Goal: Information Seeking & Learning: Compare options

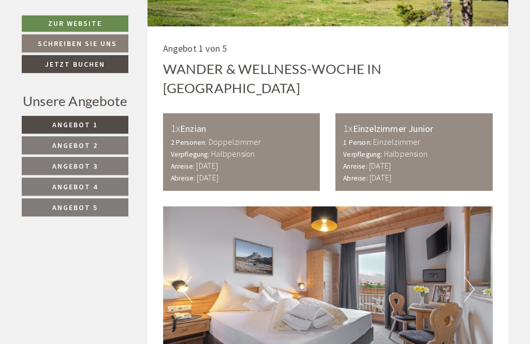
scroll to position [575, 0]
click at [86, 120] on span "Angebot 1" at bounding box center [75, 124] width 46 height 9
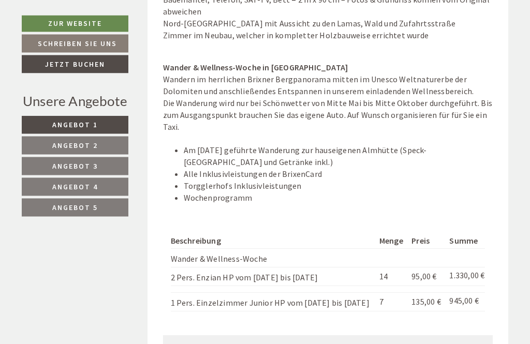
scroll to position [1265, 0]
click at [80, 148] on span "Angebot 2" at bounding box center [75, 145] width 46 height 9
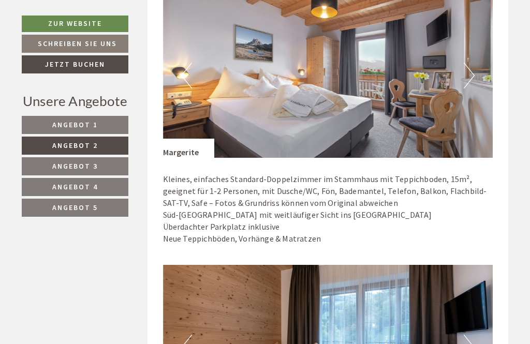
scroll to position [788, 0]
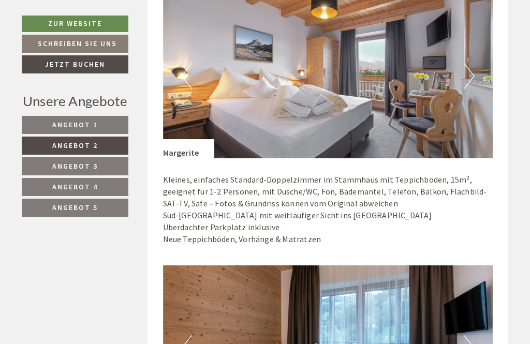
click at [86, 170] on link "Angebot 3" at bounding box center [75, 166] width 107 height 18
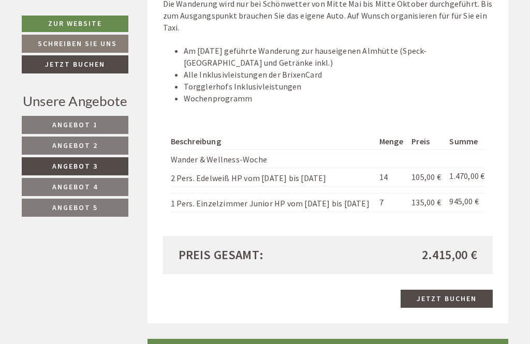
scroll to position [1367, 0]
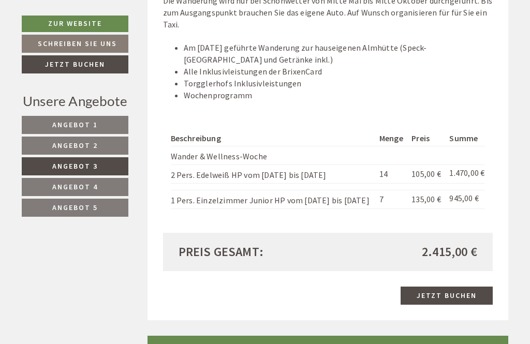
click at [87, 189] on span "Angebot 4" at bounding box center [75, 186] width 46 height 9
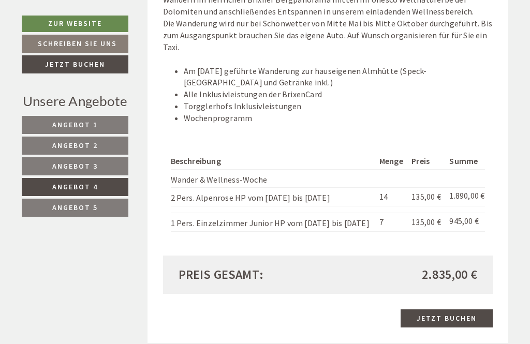
scroll to position [1334, 0]
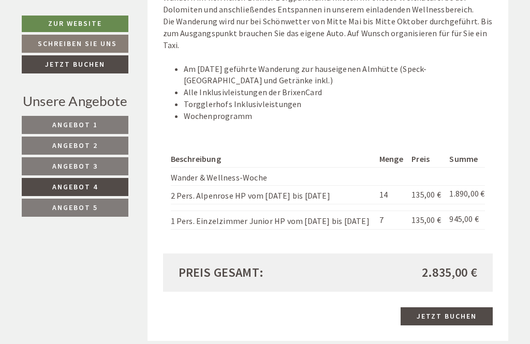
click at [83, 215] on link "Angebot 5" at bounding box center [75, 208] width 107 height 18
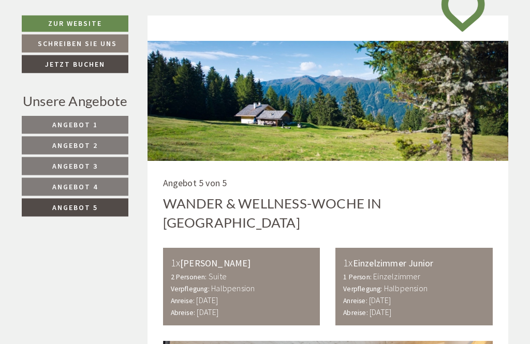
scroll to position [442, 0]
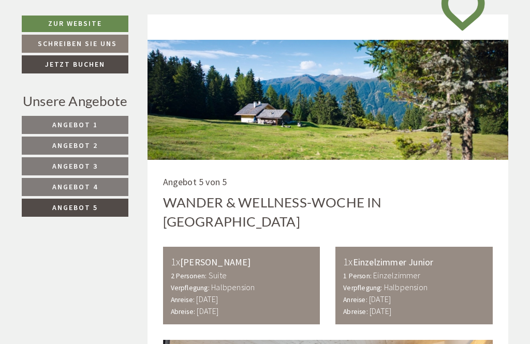
click at [80, 186] on span "Angebot 4" at bounding box center [75, 186] width 46 height 9
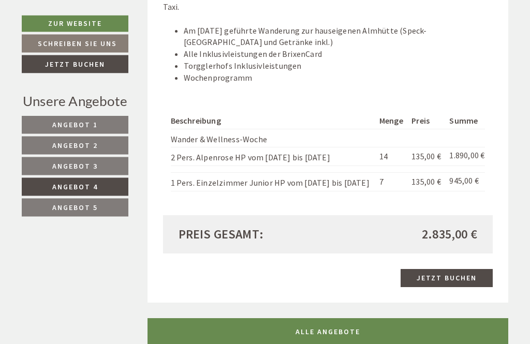
scroll to position [1373, 0]
click at [83, 211] on span "Angebot 5" at bounding box center [75, 207] width 46 height 9
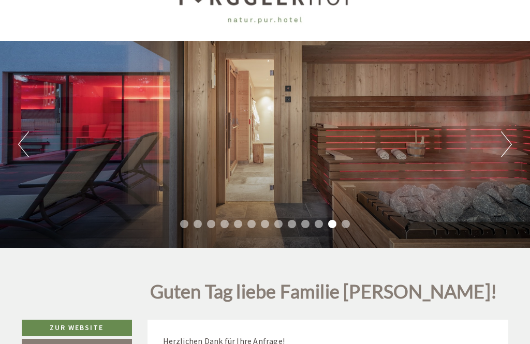
scroll to position [0, 0]
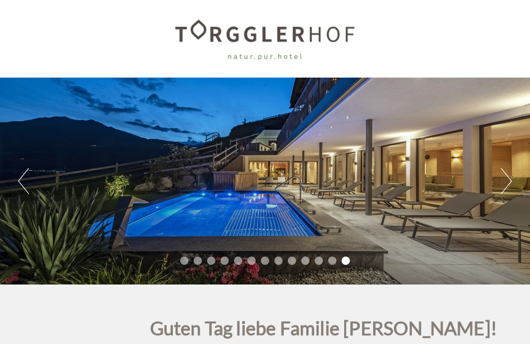
click at [502, 180] on button "Next" at bounding box center [506, 181] width 11 height 26
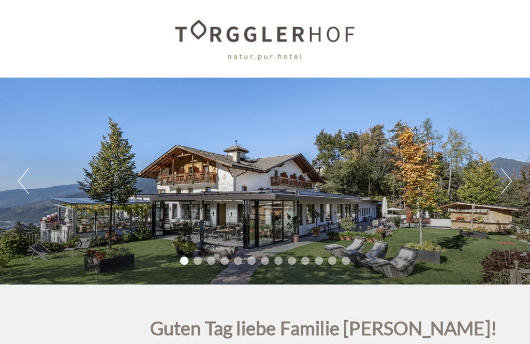
click at [504, 186] on button "Next" at bounding box center [506, 181] width 11 height 26
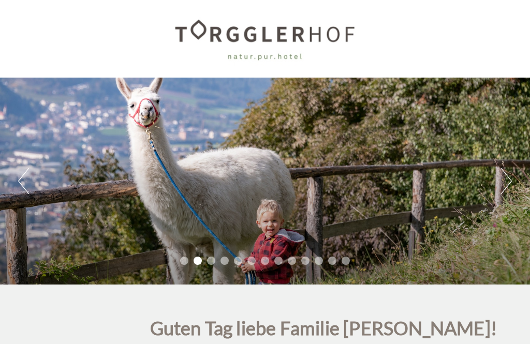
click at [509, 189] on button "Next" at bounding box center [506, 181] width 11 height 26
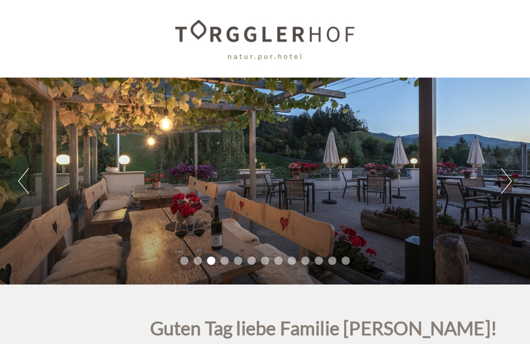
click at [510, 181] on button "Next" at bounding box center [506, 181] width 11 height 26
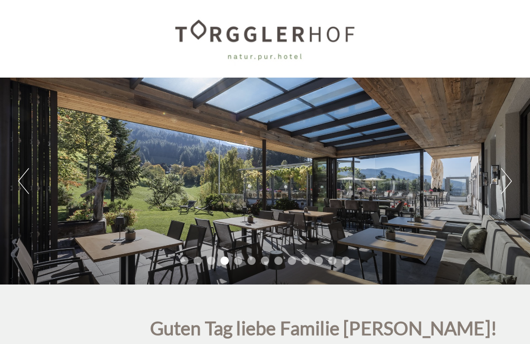
click at [510, 181] on button "Next" at bounding box center [506, 181] width 11 height 26
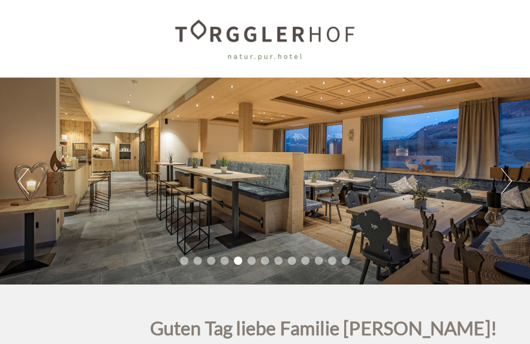
click at [518, 197] on div "Previous Next 1 2 3 4 5 6 7 8 9 10 11 12 13" at bounding box center [265, 181] width 530 height 207
click at [510, 181] on button "Next" at bounding box center [506, 181] width 11 height 26
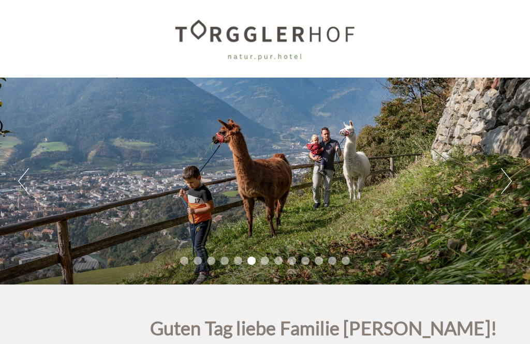
click at [509, 185] on button "Next" at bounding box center [506, 181] width 11 height 26
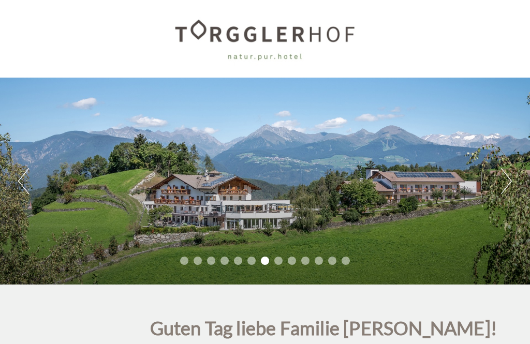
click at [507, 185] on button "Next" at bounding box center [506, 181] width 11 height 26
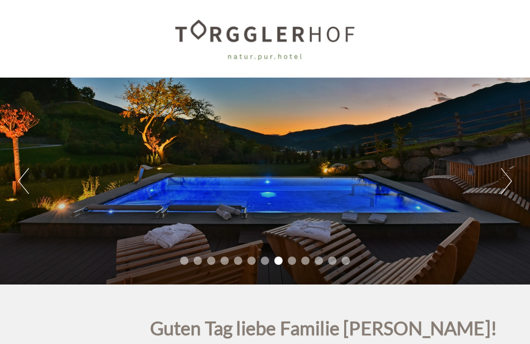
click at [509, 189] on button "Next" at bounding box center [506, 181] width 11 height 26
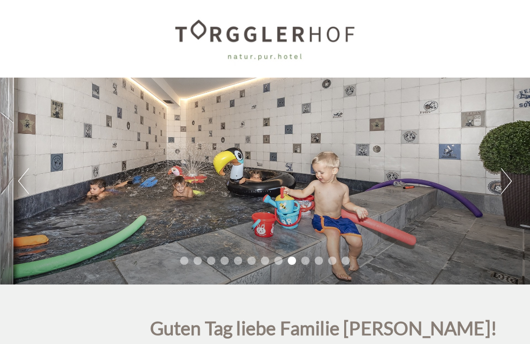
click at [506, 192] on button "Next" at bounding box center [506, 181] width 11 height 26
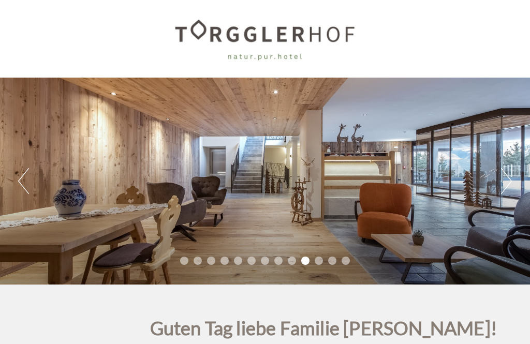
click at [508, 179] on button "Next" at bounding box center [506, 181] width 11 height 26
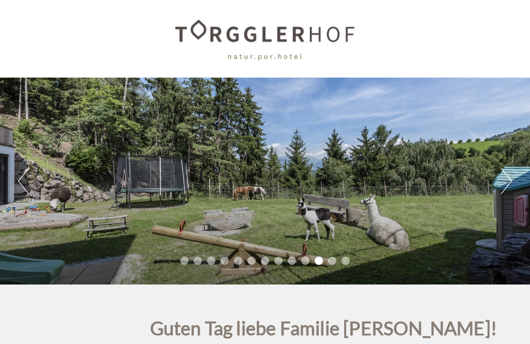
click at [509, 189] on button "Next" at bounding box center [506, 181] width 11 height 26
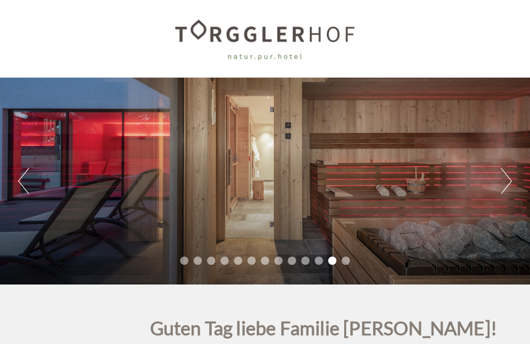
click at [506, 184] on button "Next" at bounding box center [506, 181] width 11 height 26
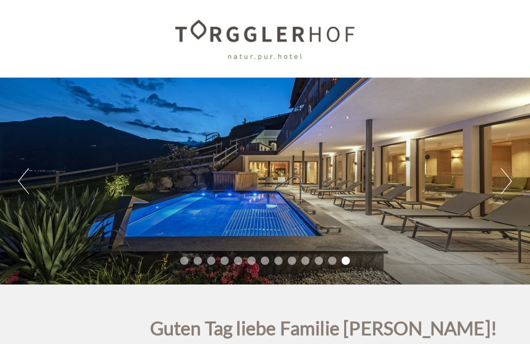
click at [510, 189] on button "Next" at bounding box center [506, 181] width 11 height 26
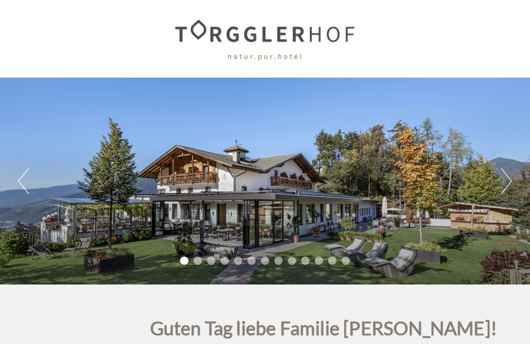
click at [510, 185] on button "Next" at bounding box center [506, 181] width 11 height 26
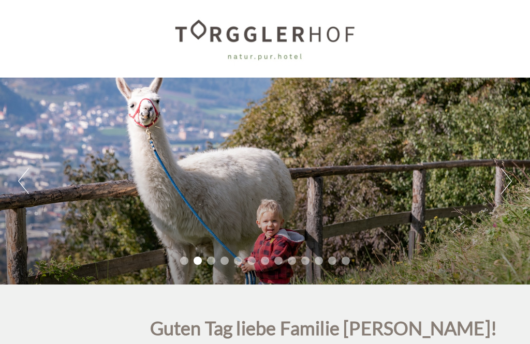
click at [511, 193] on button "Next" at bounding box center [506, 181] width 11 height 26
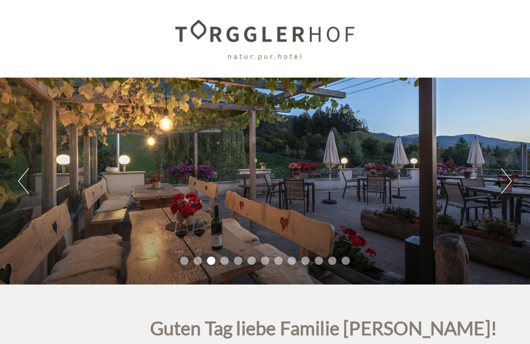
click at [511, 191] on button "Next" at bounding box center [506, 181] width 11 height 26
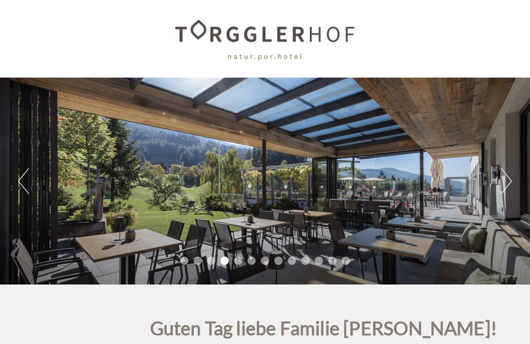
click at [511, 179] on button "Next" at bounding box center [506, 181] width 11 height 26
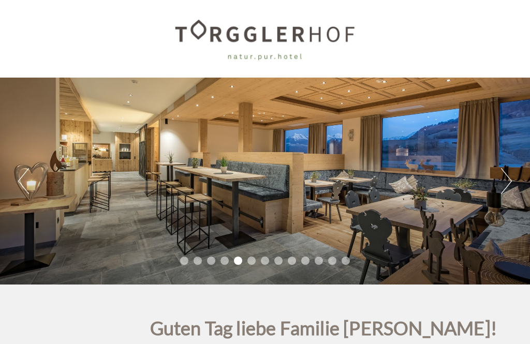
click at [519, 186] on div "Previous Next 1 2 3 4 5 6 7 8 9 10 11 12 13" at bounding box center [265, 181] width 530 height 207
click at [518, 184] on div "Previous Next 1 2 3 4 5 6 7 8 9 10 11 12 13" at bounding box center [265, 181] width 530 height 207
